Goal: Complete application form

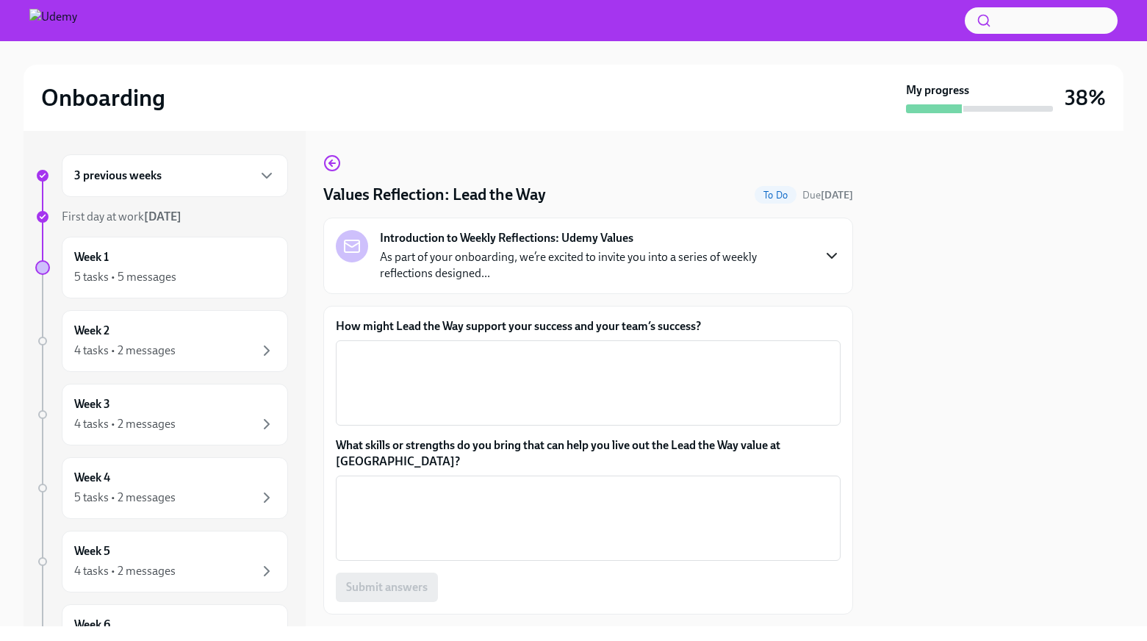
click at [831, 260] on icon "button" at bounding box center [832, 256] width 18 height 18
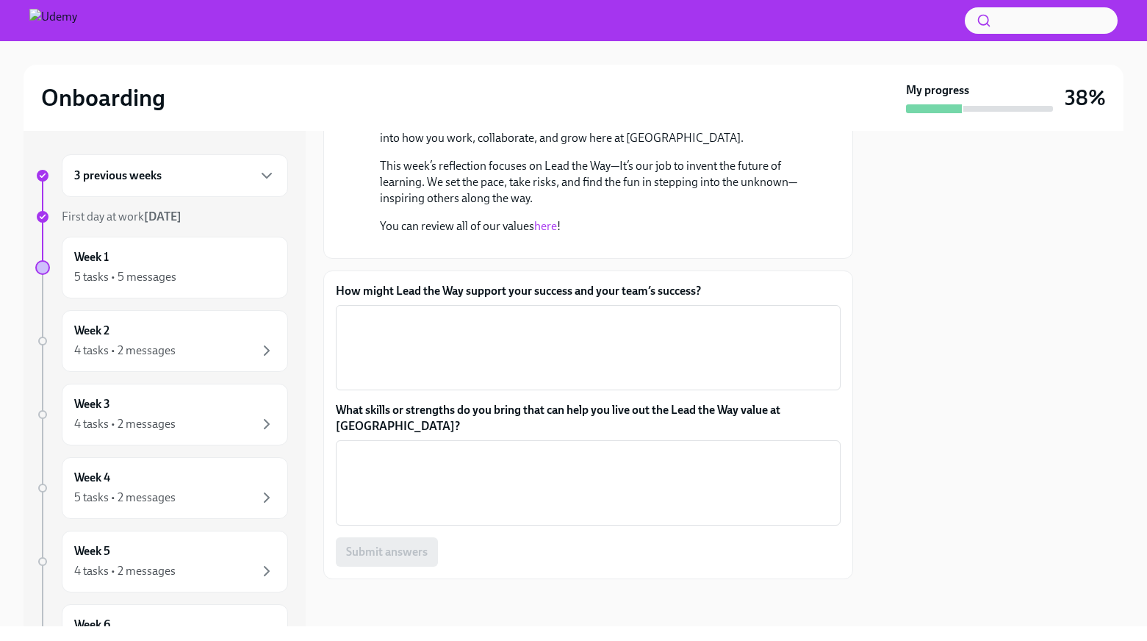
scroll to position [272, 0]
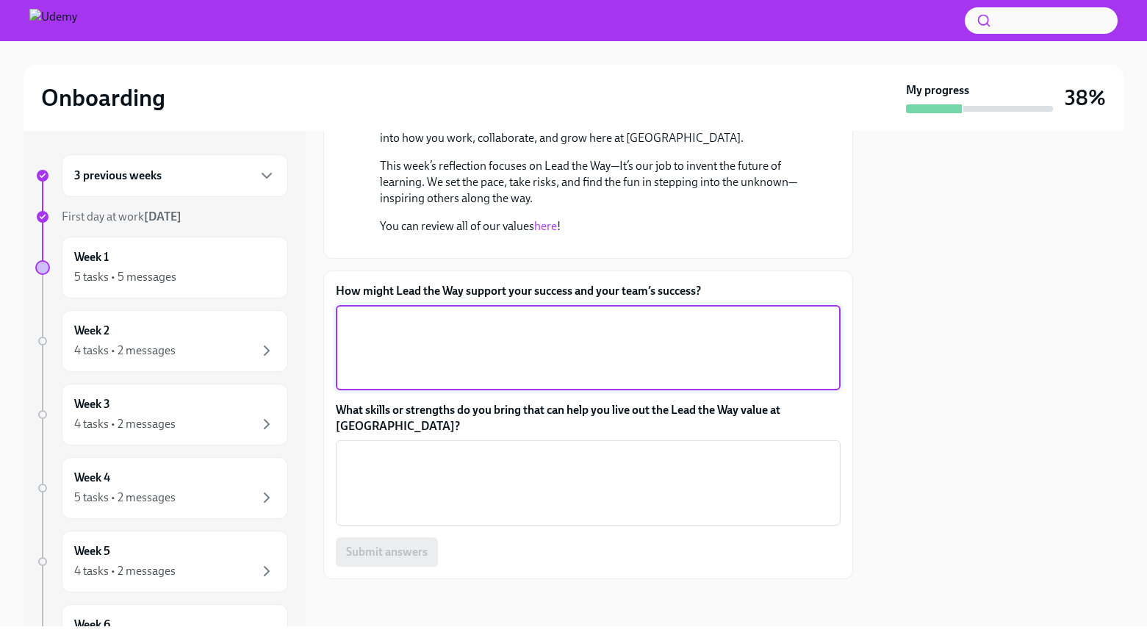
click at [564, 383] on textarea "How might Lead the Way support your success and your team’s success?" at bounding box center [588, 347] width 487 height 71
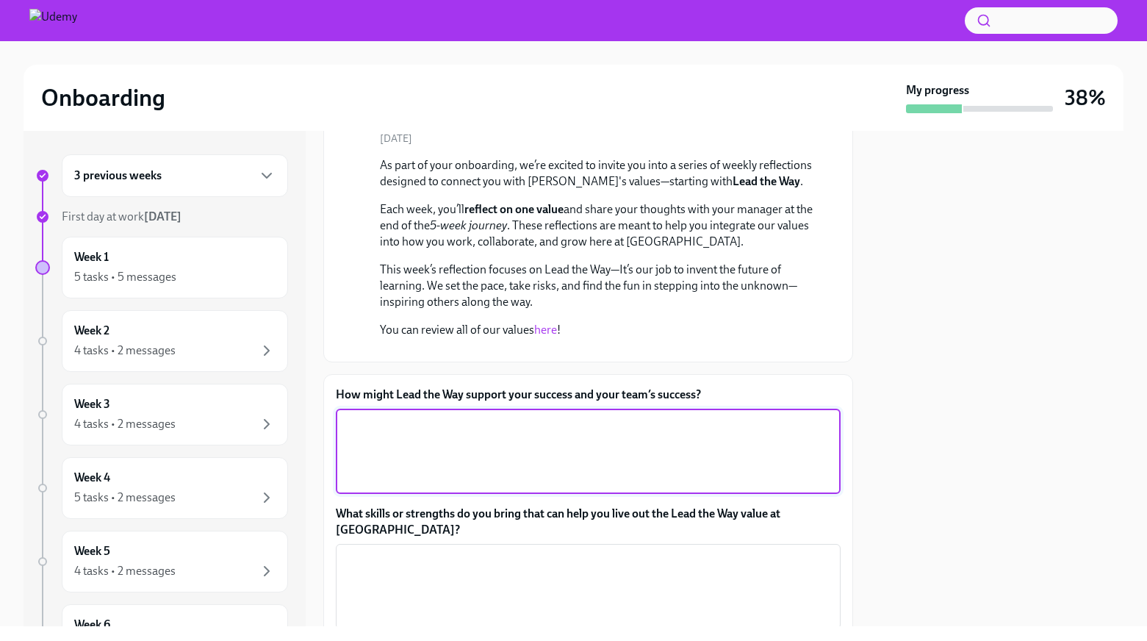
scroll to position [394, 0]
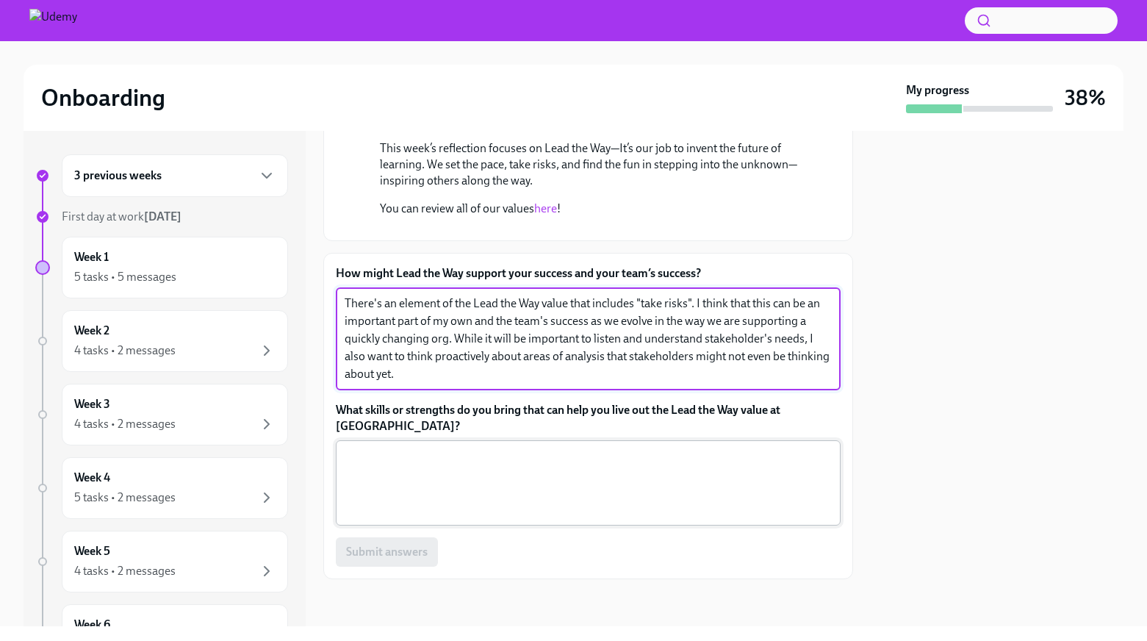
type textarea "There's an element of the Lead the Way value that includes "take risks". I thin…"
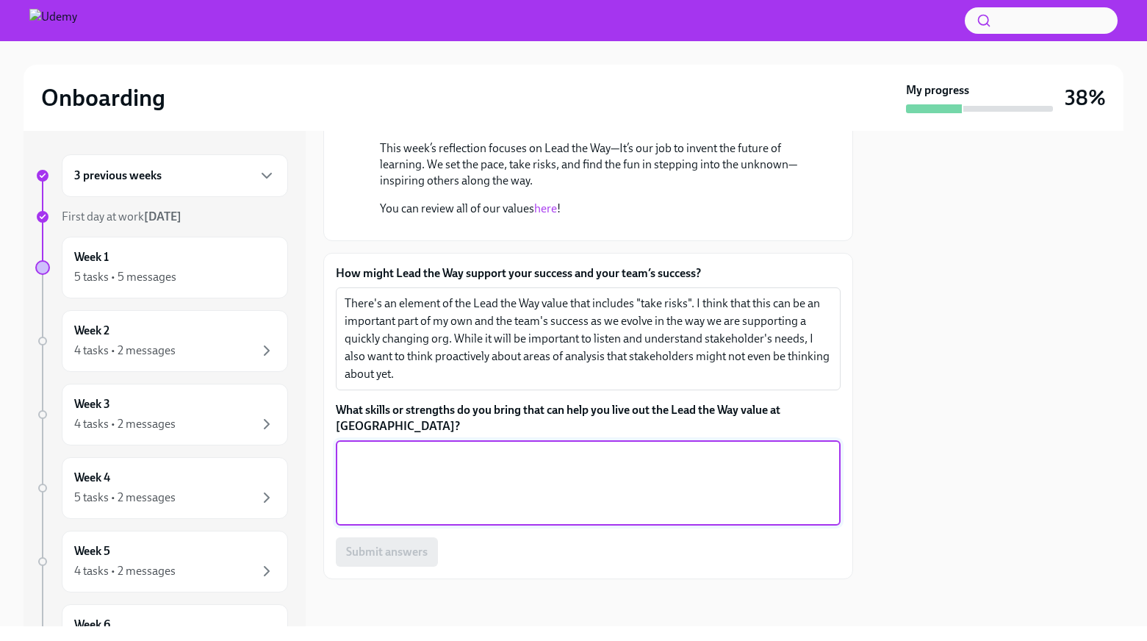
click at [483, 498] on textarea "What skills or strengths do you bring that can help you live out the Lead the W…" at bounding box center [588, 483] width 487 height 71
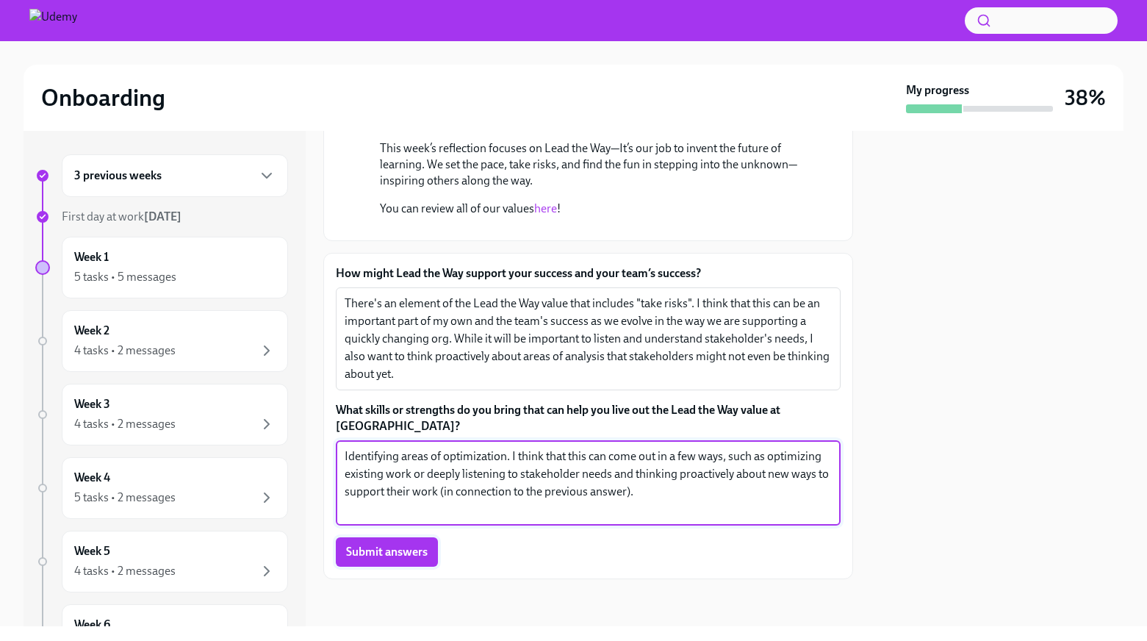
type textarea "Identifying areas of optimization. I think that this can come out in a few ways…"
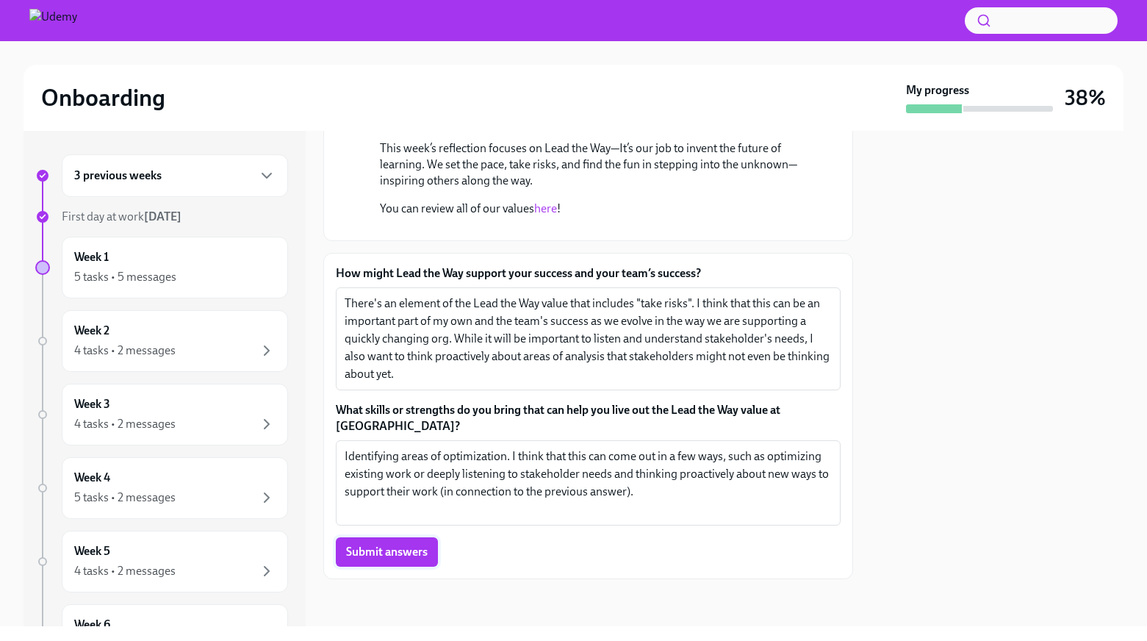
click at [374, 559] on span "Submit answers" at bounding box center [387, 552] width 82 height 15
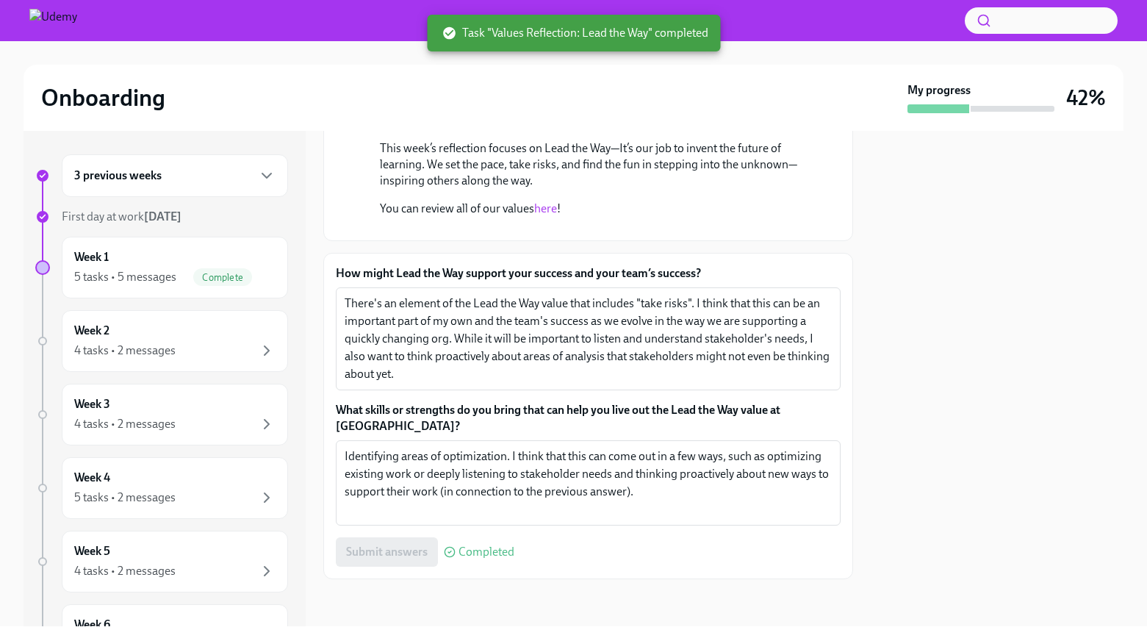
scroll to position [412, 0]
click at [234, 351] on div "4 tasks • 2 messages" at bounding box center [174, 351] width 201 height 18
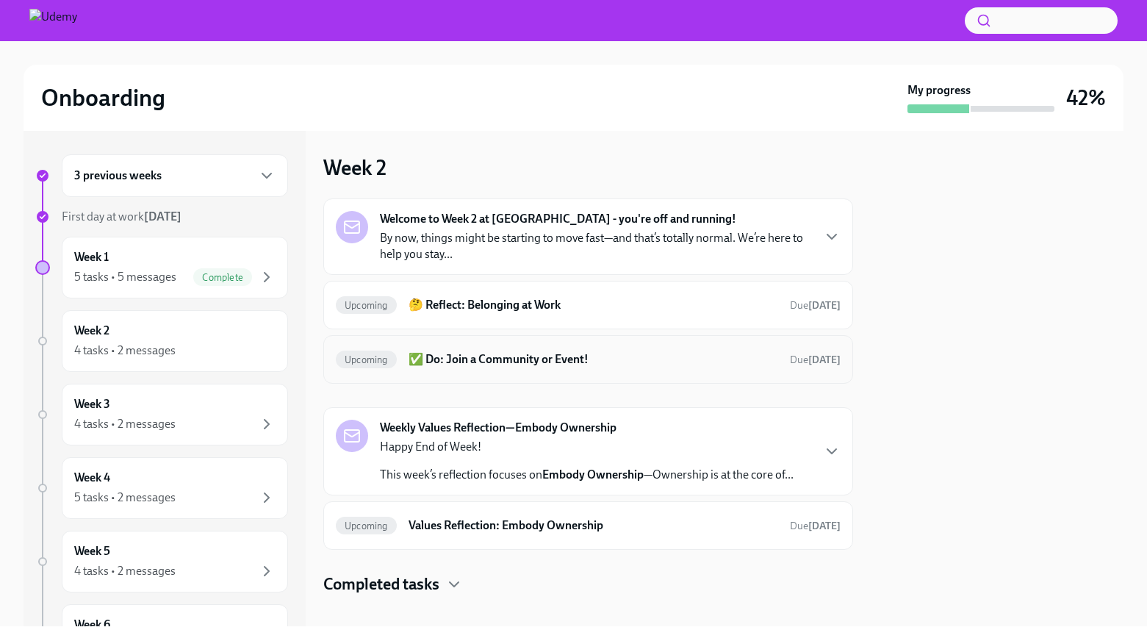
scroll to position [16, 0]
